Goal: Information Seeking & Learning: Learn about a topic

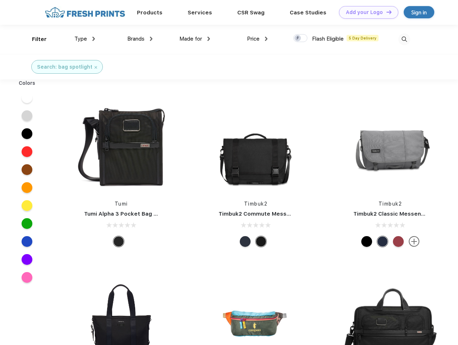
click at [366, 12] on link "Add your Logo Design Tool" at bounding box center [368, 12] width 59 height 13
click at [0, 0] on div "Design Tool" at bounding box center [0, 0] width 0 height 0
click at [386, 12] on link "Add your Logo Design Tool" at bounding box center [368, 12] width 59 height 13
click at [35, 39] on div "Filter" at bounding box center [39, 39] width 15 height 8
click at [85, 39] on span "Type" at bounding box center [80, 39] width 13 height 6
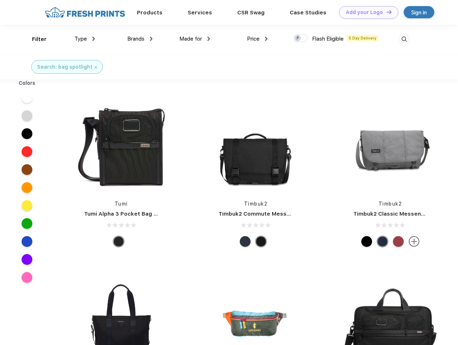
click at [140, 39] on span "Brands" at bounding box center [135, 39] width 17 height 6
click at [195, 39] on span "Made for" at bounding box center [190, 39] width 23 height 6
click at [257, 39] on span "Price" at bounding box center [253, 39] width 13 height 6
click at [301, 38] on div at bounding box center [300, 38] width 14 height 8
click at [298, 38] on input "checkbox" at bounding box center [295, 36] width 5 height 5
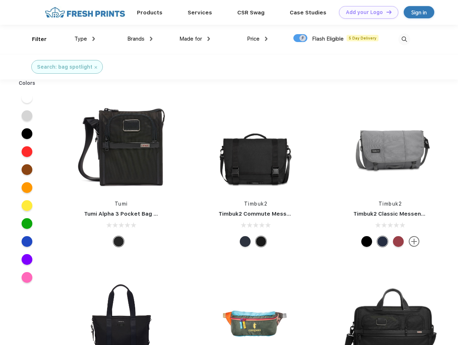
click at [404, 39] on img at bounding box center [404, 39] width 12 height 12
